Goal: Task Accomplishment & Management: Manage account settings

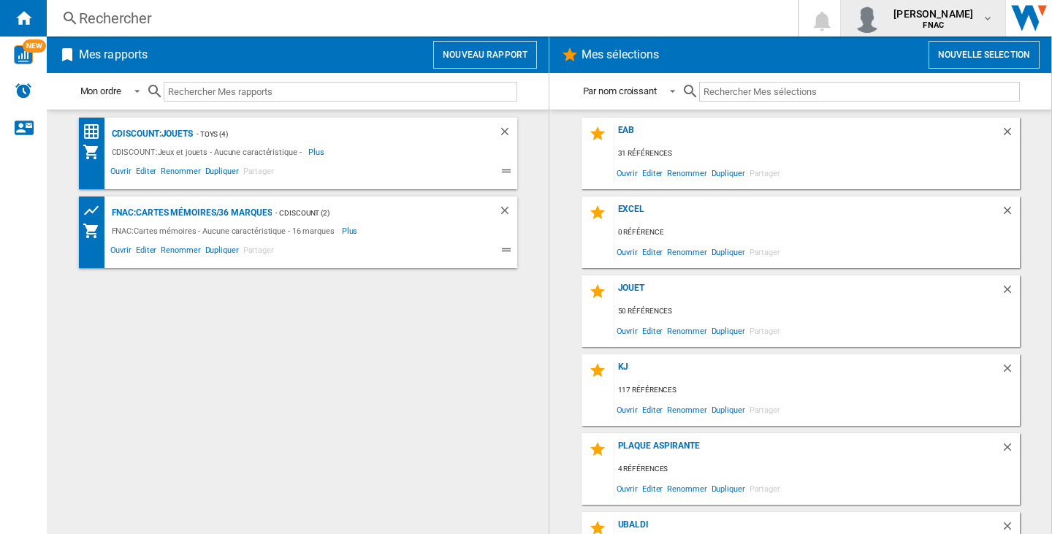
click at [853, 10] on img "button" at bounding box center [867, 18] width 29 height 29
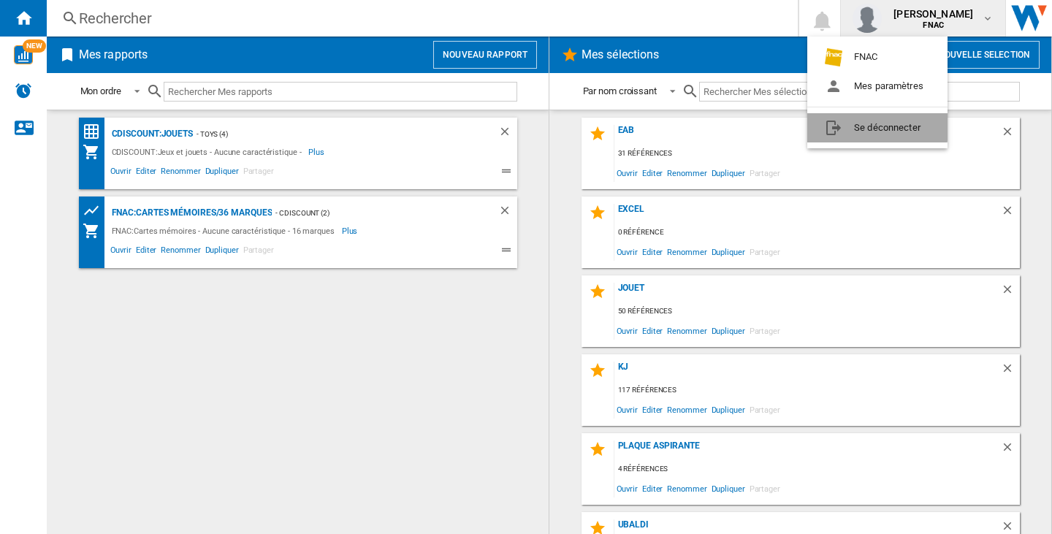
click at [855, 125] on button "Se déconnecter" at bounding box center [877, 127] width 140 height 29
